Goal: Transaction & Acquisition: Purchase product/service

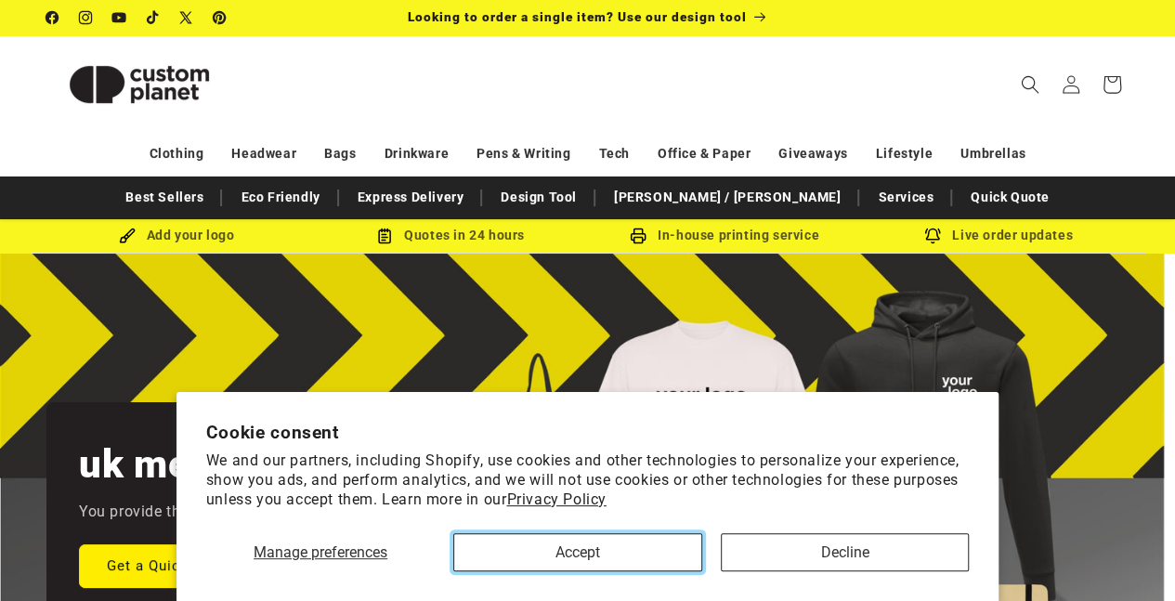
click at [615, 556] on button "Accept" at bounding box center [577, 552] width 248 height 38
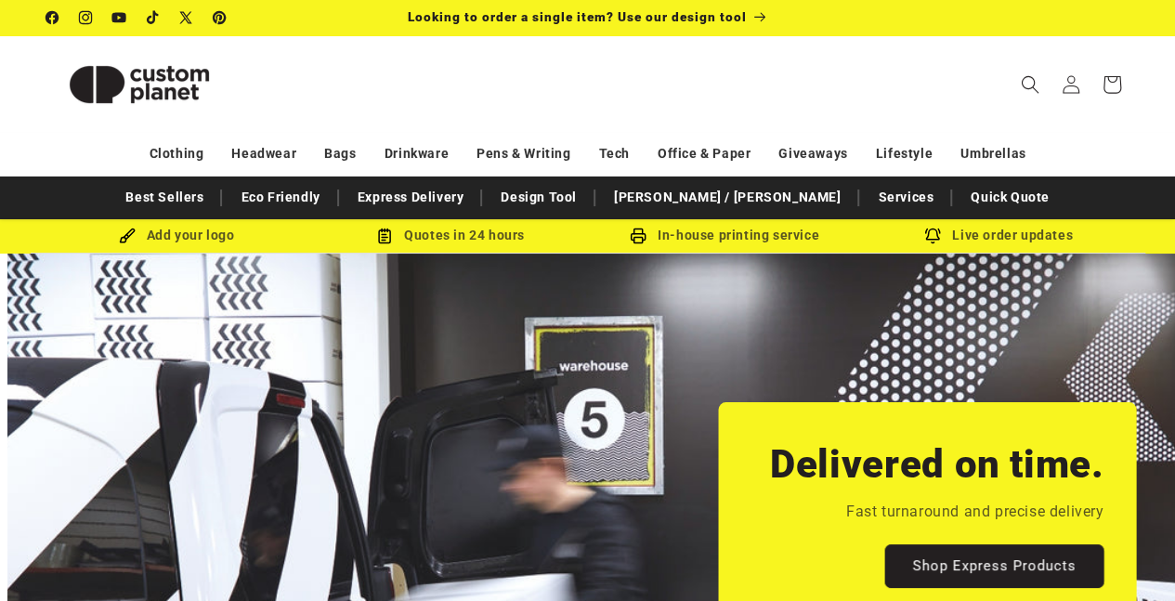
scroll to position [0, 1174]
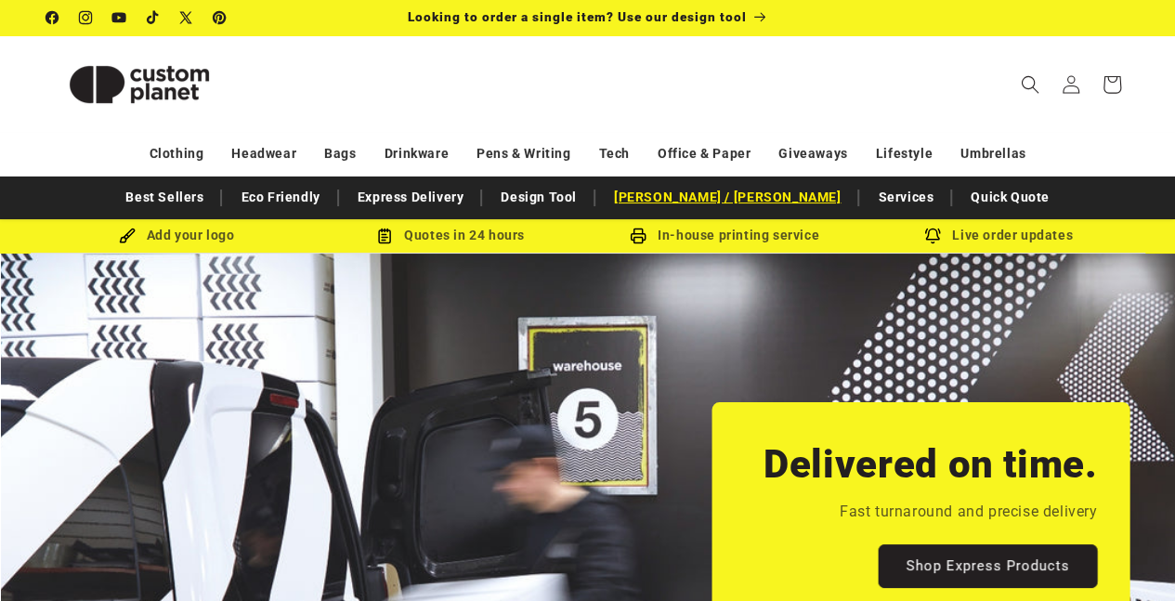
click at [691, 198] on link "[PERSON_NAME] / [PERSON_NAME]" at bounding box center [726, 197] width 245 height 32
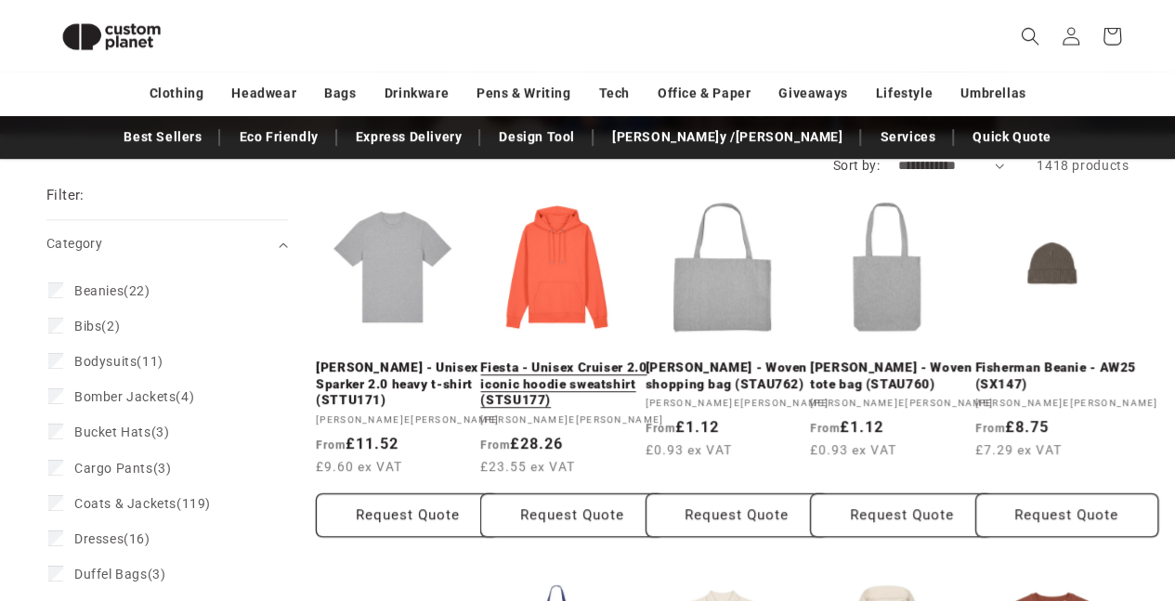
scroll to position [346, 0]
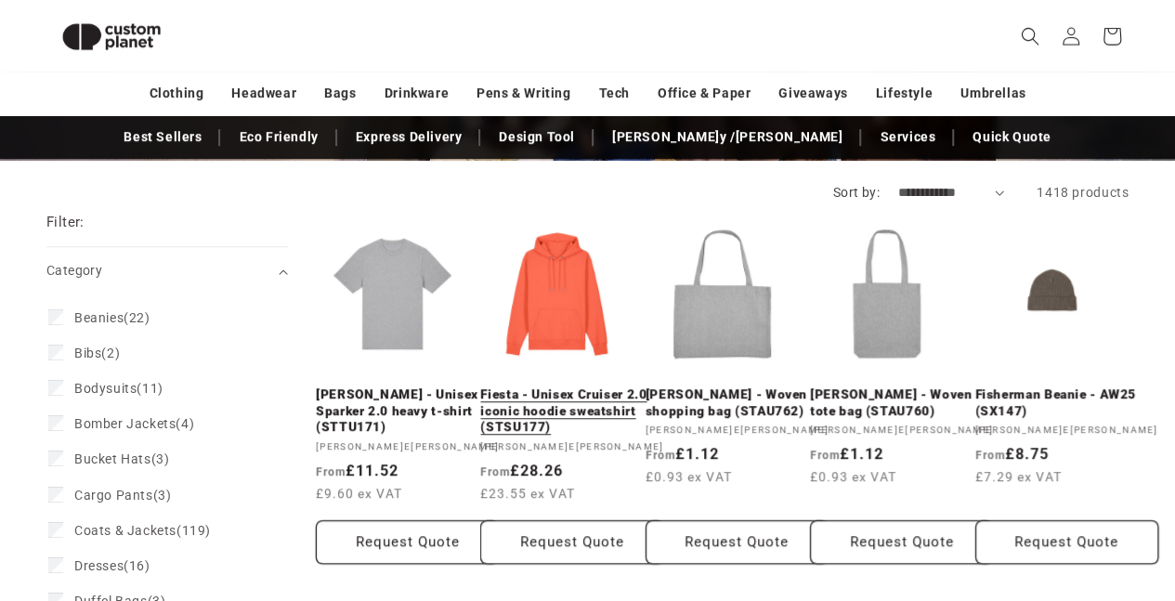
click at [578, 386] on link "Fiesta - Unisex Cruiser 2.0 iconic hoodie sweatshirt (STSU177)" at bounding box center [571, 410] width 183 height 49
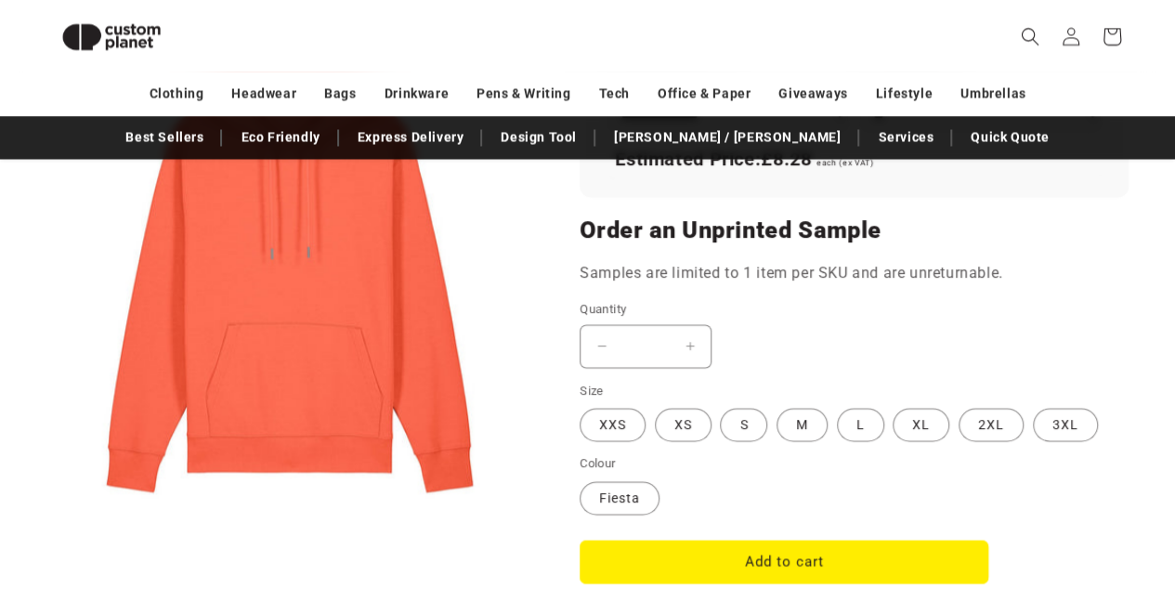
scroll to position [1460, 0]
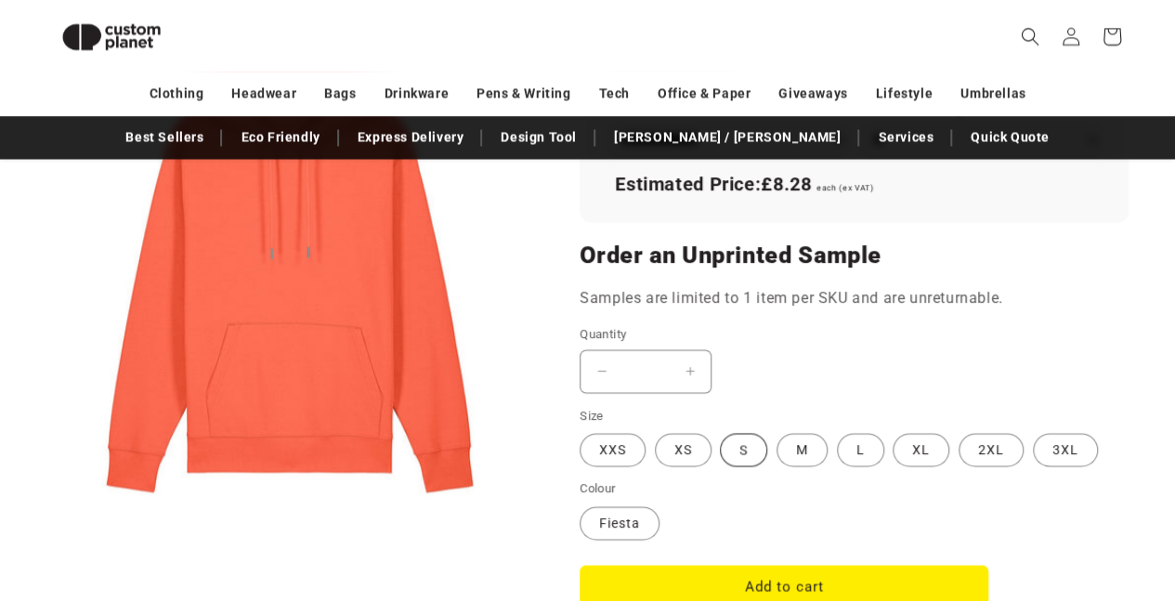
click at [739, 448] on label "S Variant sold out or unavailable" at bounding box center [743, 449] width 47 height 33
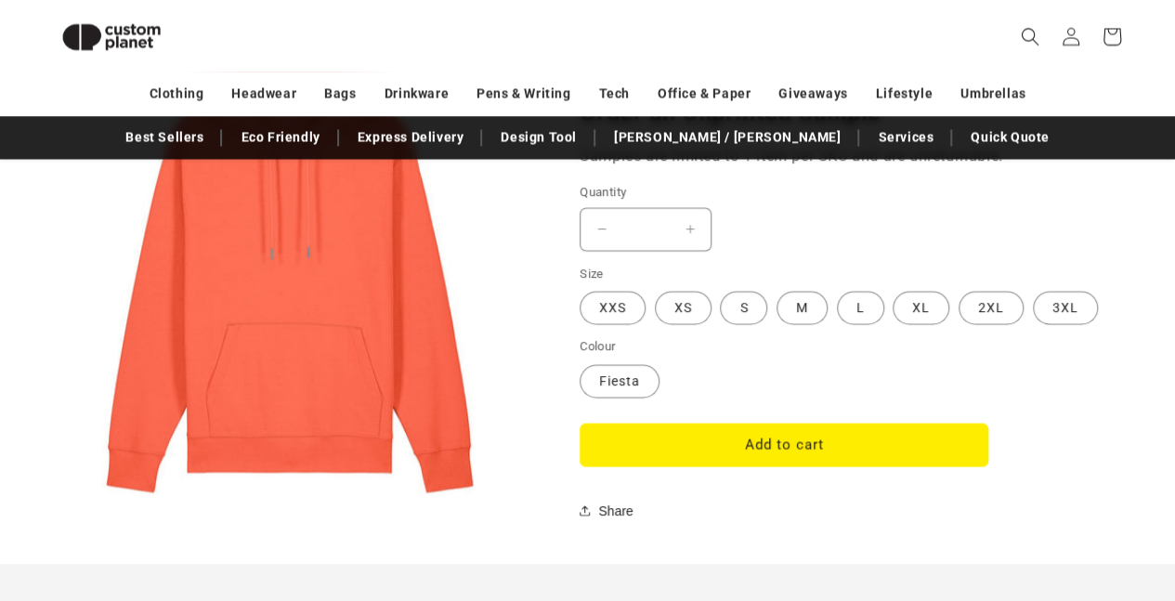
scroll to position [1646, 0]
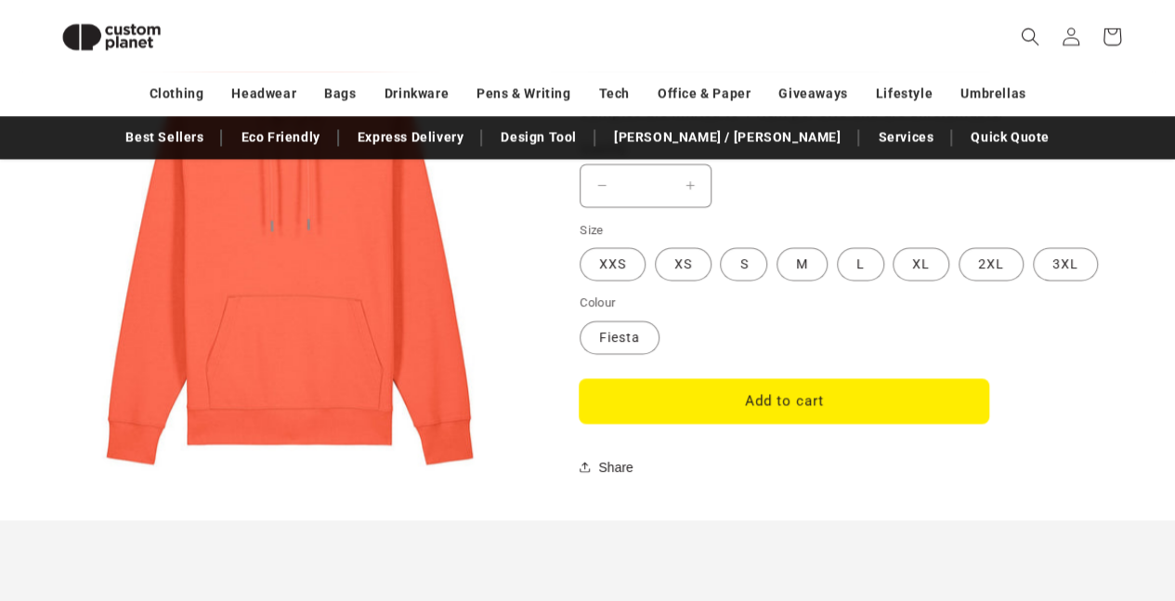
click at [782, 402] on button "Add to cart" at bounding box center [783, 401] width 409 height 44
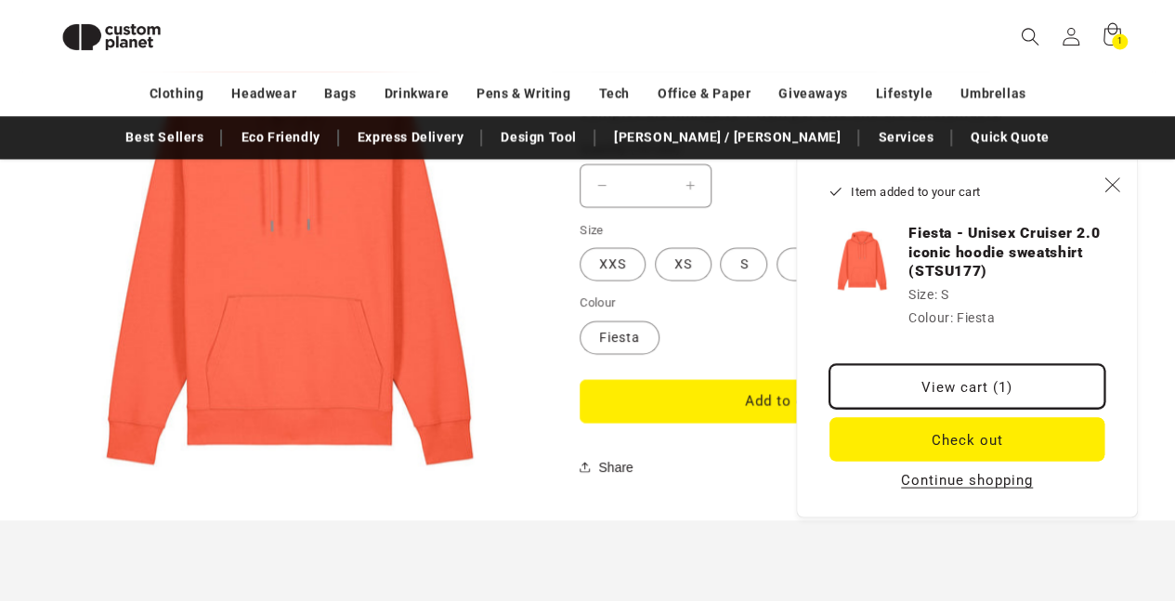
click at [941, 391] on link "View cart (1)" at bounding box center [966, 386] width 275 height 44
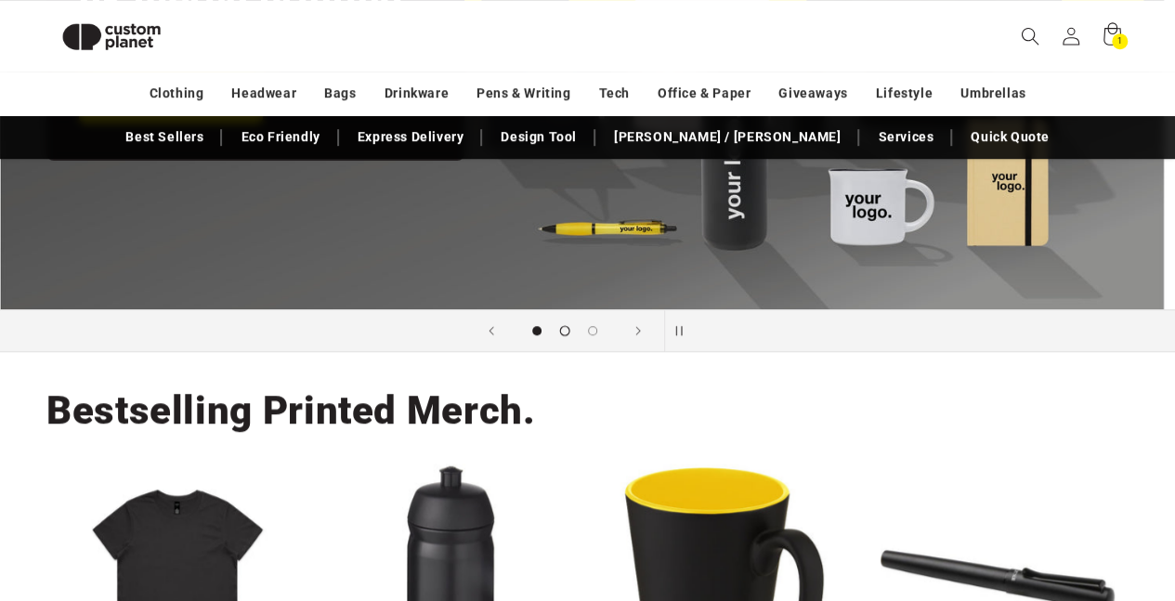
scroll to position [253, 0]
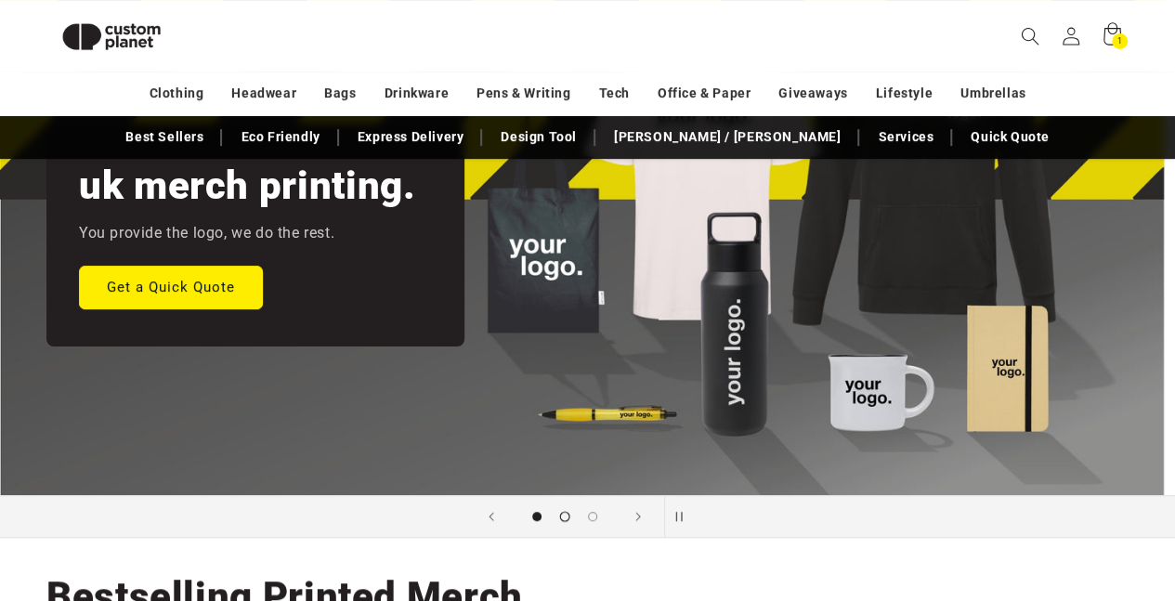
click at [567, 512] on span "Load slide 2 of 3" at bounding box center [564, 516] width 10 height 10
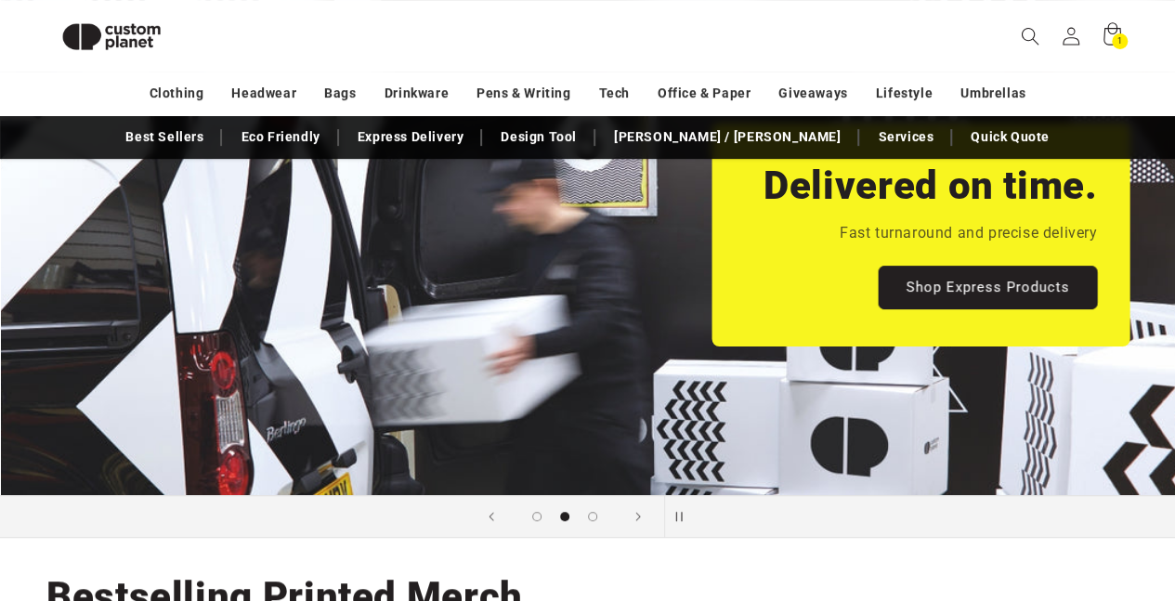
scroll to position [253, 0]
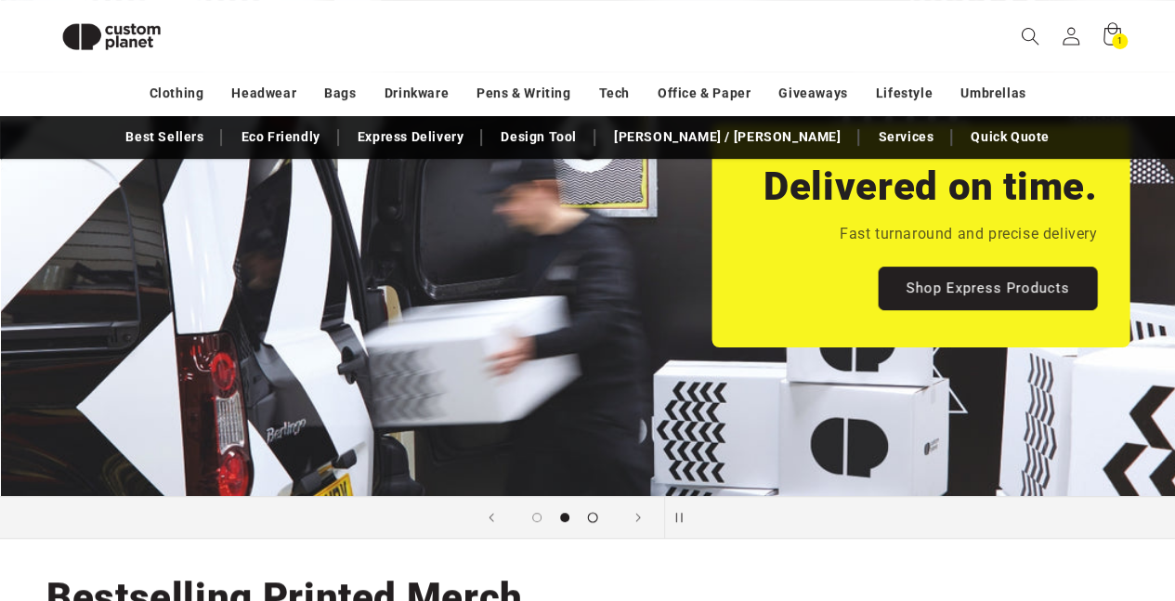
click at [596, 510] on button "Load slide 3 of 3" at bounding box center [592, 517] width 28 height 28
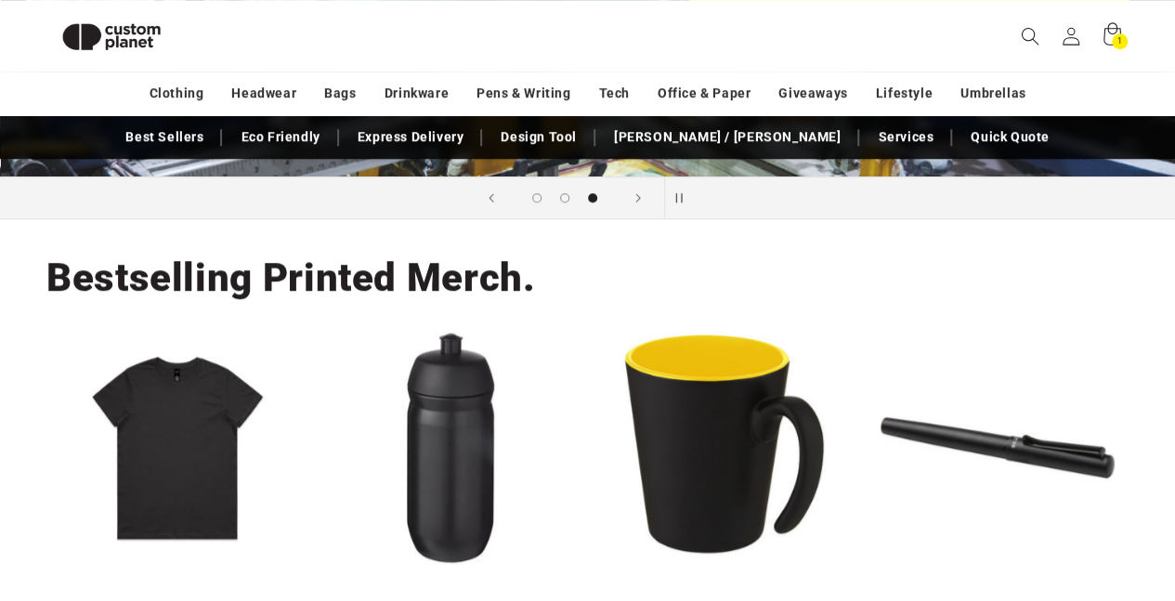
scroll to position [532, 0]
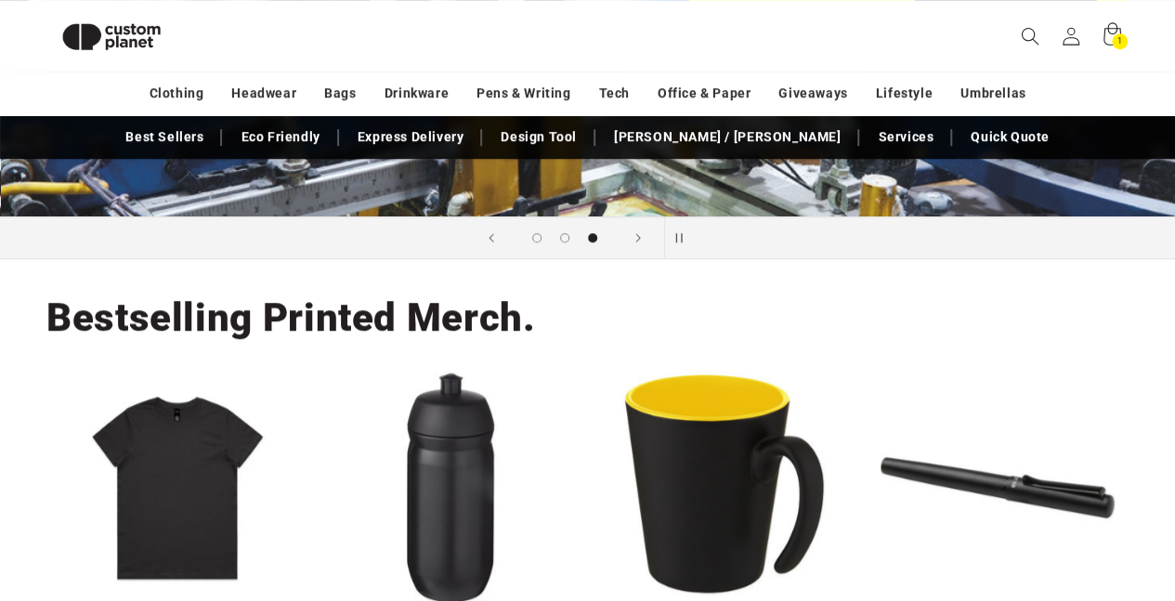
click at [149, 46] on img at bounding box center [111, 36] width 130 height 58
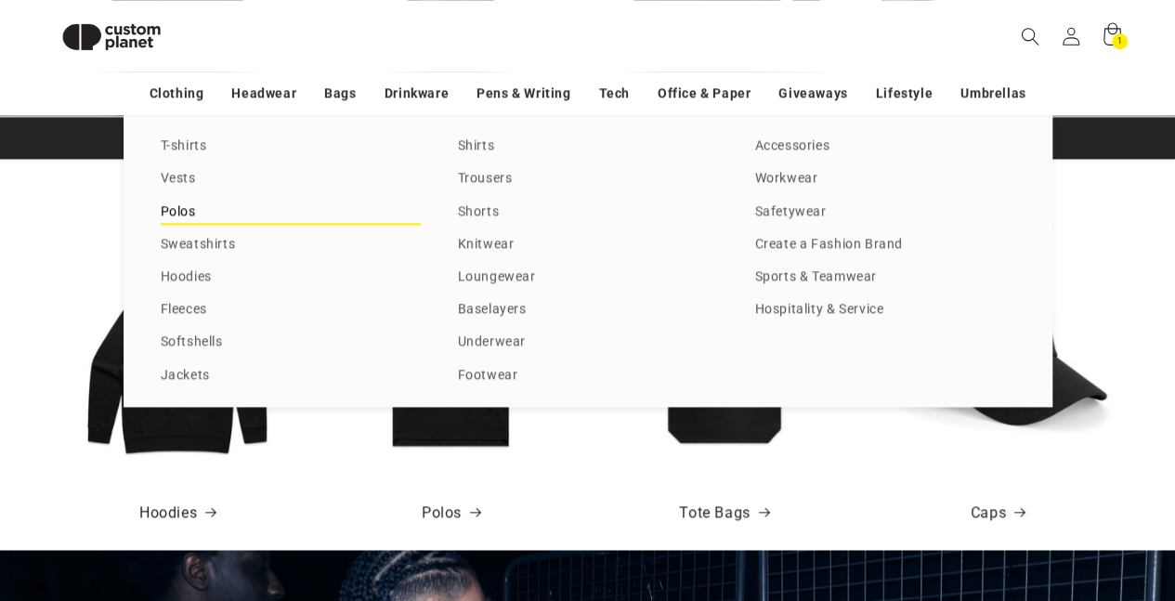
scroll to position [0, 1174]
click at [173, 211] on link "Polos" at bounding box center [291, 212] width 260 height 25
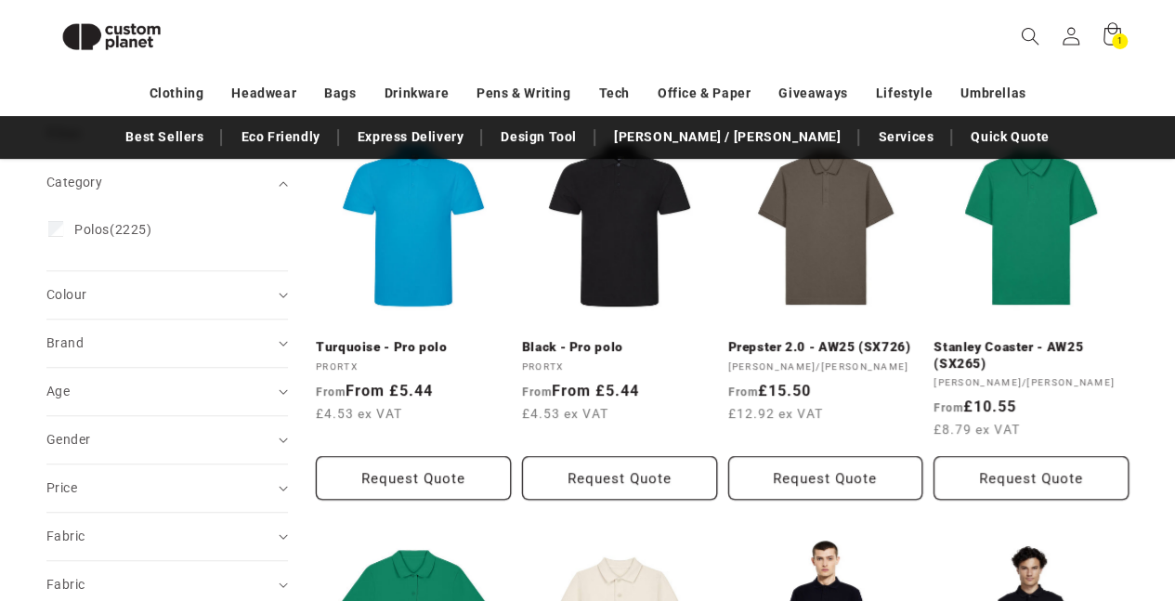
scroll to position [253, 0]
click at [402, 339] on link "Turquoise - Pro polo" at bounding box center [413, 347] width 195 height 17
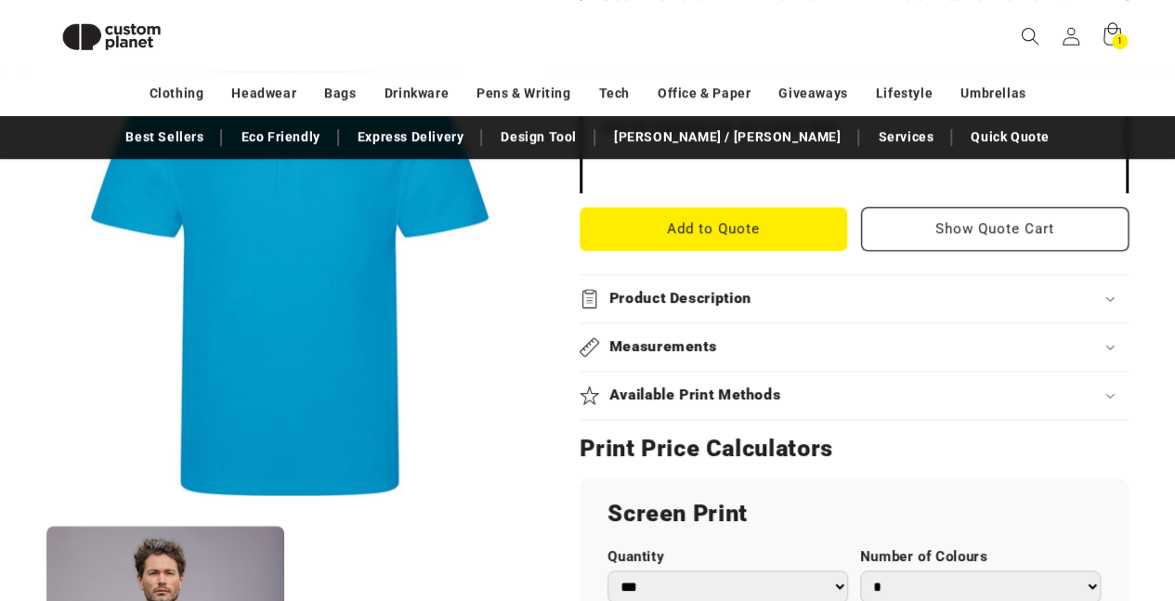
scroll to position [718, 0]
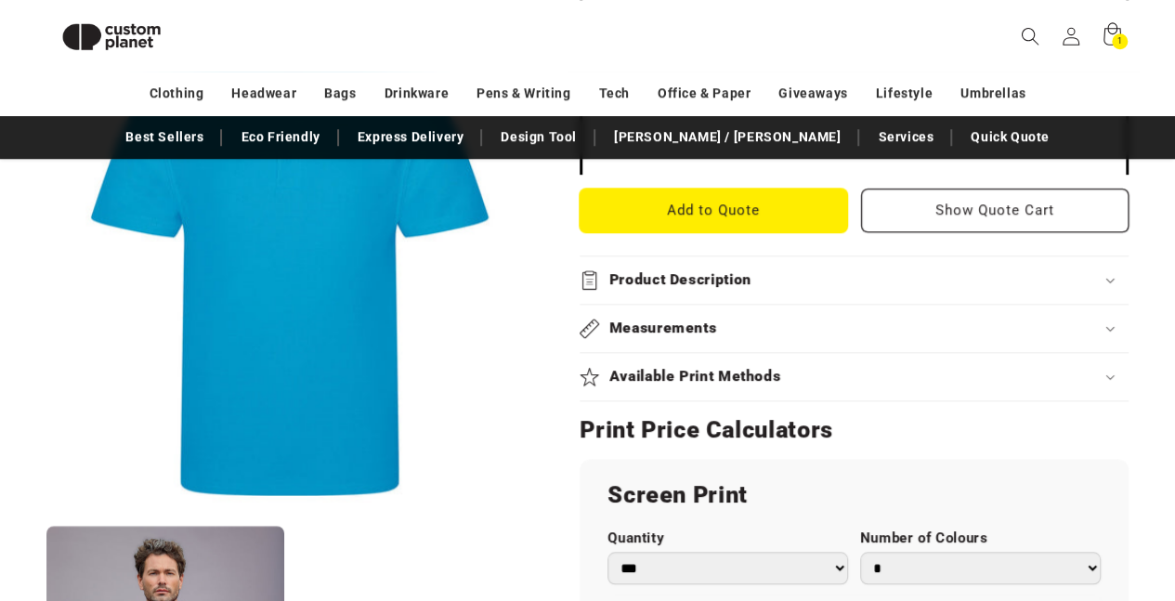
click at [680, 216] on button "Add to Quote" at bounding box center [712, 210] width 267 height 44
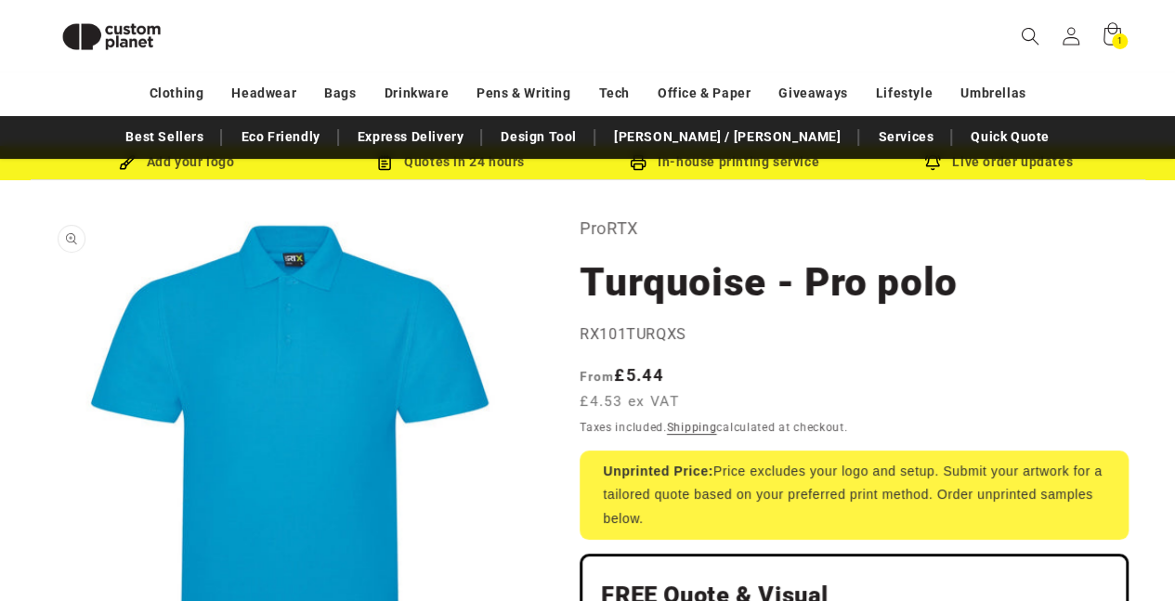
scroll to position [0, 0]
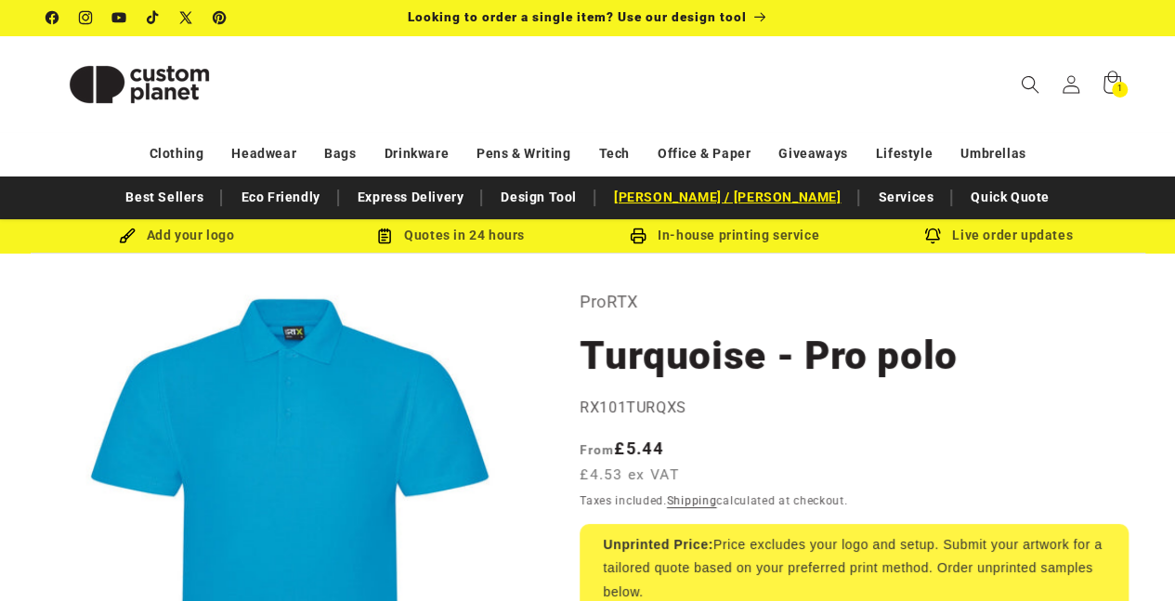
click at [705, 199] on link "[PERSON_NAME] / [PERSON_NAME]" at bounding box center [726, 197] width 245 height 32
